Goal: Information Seeking & Learning: Learn about a topic

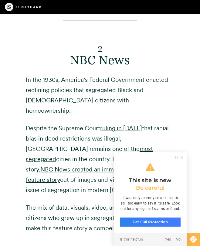
scroll to position [2796, 0]
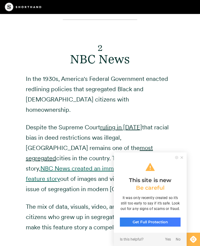
click at [86, 165] on link "NBC News created an immersive and interactive feature story" at bounding box center [99, 174] width 146 height 18
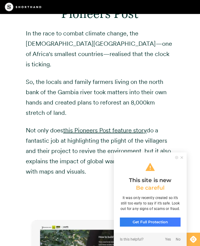
scroll to position [3330, 0]
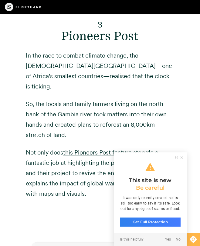
click at [106, 147] on p "Not only does this Pioneers Post feature story do a fantastic job at highlighti…" at bounding box center [100, 173] width 148 height 52
click at [106, 149] on link "this Pioneers Post feature story" at bounding box center [104, 152] width 83 height 7
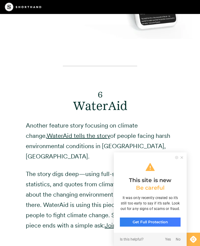
scroll to position [5016, 0]
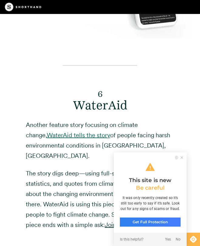
click at [74, 132] on link "WaterAid tells the story" at bounding box center [78, 135] width 63 height 7
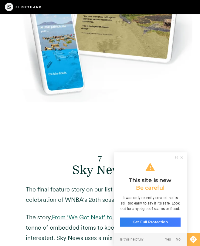
scroll to position [5394, 0]
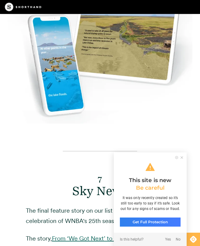
click at [95, 235] on link "From ‘We Got Next’ to ‘Next Steps'" at bounding box center [99, 238] width 94 height 7
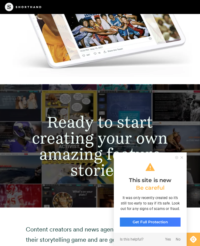
scroll to position [5955, 0]
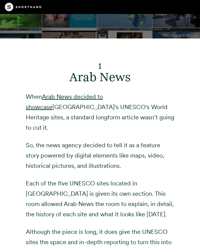
scroll to position [2230, 0]
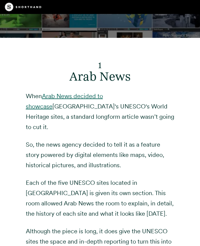
click at [91, 92] on link "Arab News decided to showcase" at bounding box center [64, 101] width 77 height 18
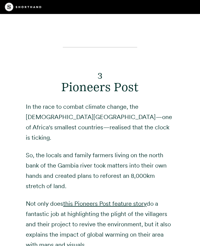
scroll to position [3281, 0]
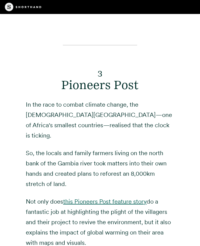
click at [99, 198] on link "this Pioneers Post feature story" at bounding box center [104, 201] width 83 height 7
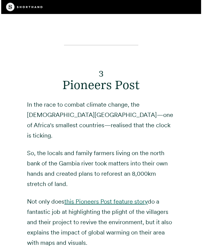
scroll to position [3282, 0]
